Goal: Task Accomplishment & Management: Manage account settings

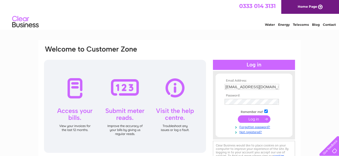
click at [253, 118] on input "submit" at bounding box center [254, 118] width 33 height 7
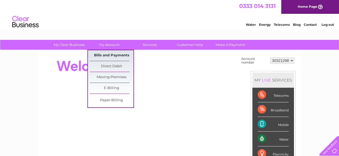
click at [111, 52] on link "Bills and Payments" at bounding box center [112, 55] width 44 height 11
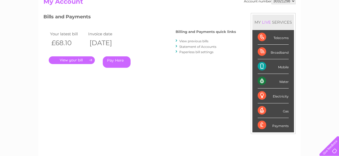
scroll to position [55, 0]
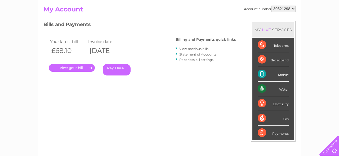
click at [194, 52] on li "Statement of Accounts" at bounding box center [206, 53] width 60 height 5
click at [194, 54] on link "Statement of Accounts" at bounding box center [197, 54] width 37 height 4
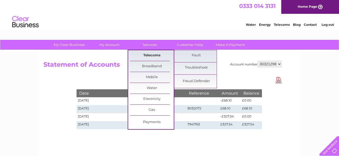
click at [151, 55] on link "Telecoms" at bounding box center [152, 55] width 44 height 11
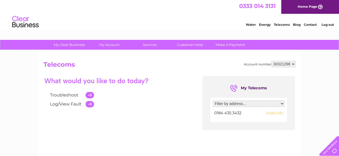
click at [194, 62] on h2 "Telecoms" at bounding box center [169, 66] width 252 height 10
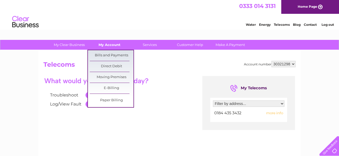
click at [111, 44] on link "My Account" at bounding box center [110, 45] width 44 height 10
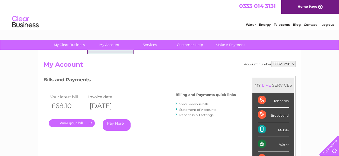
click at [144, 66] on h2 "My Account" at bounding box center [169, 66] width 252 height 10
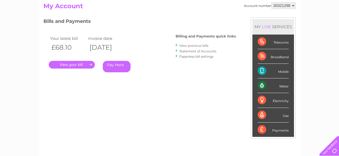
scroll to position [55, 0]
